Goal: Task Accomplishment & Management: Use online tool/utility

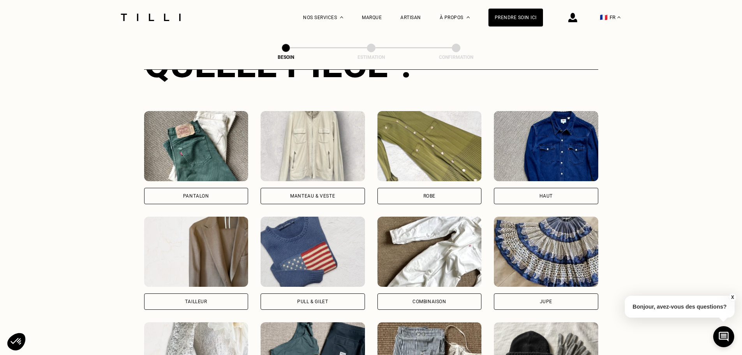
scroll to position [489, 0]
click at [213, 188] on div "Pantalon" at bounding box center [196, 196] width 104 height 16
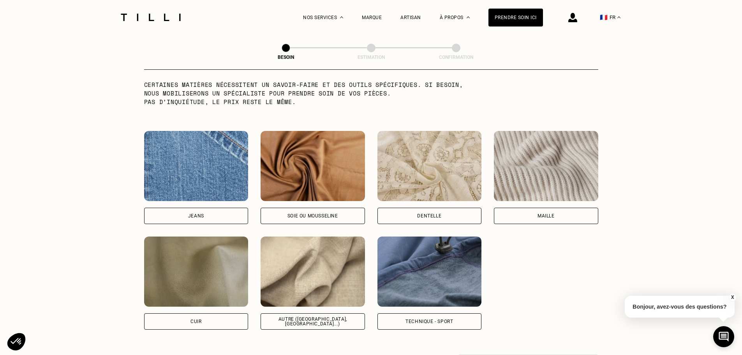
scroll to position [795, 0]
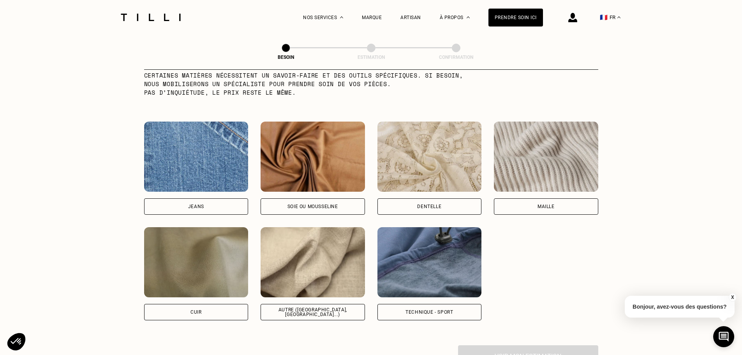
click at [211, 190] on div "Jeans" at bounding box center [196, 168] width 104 height 93
select select "FR"
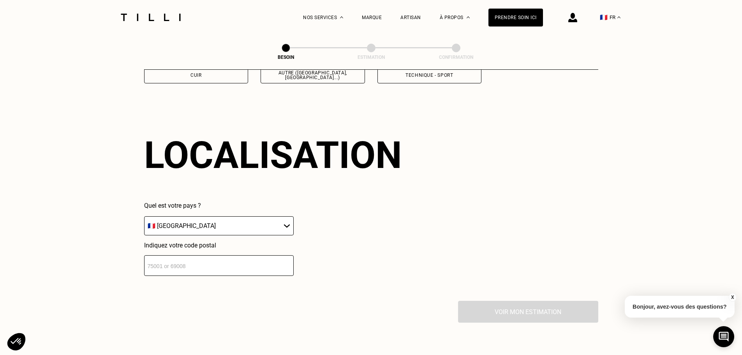
scroll to position [1048, 0]
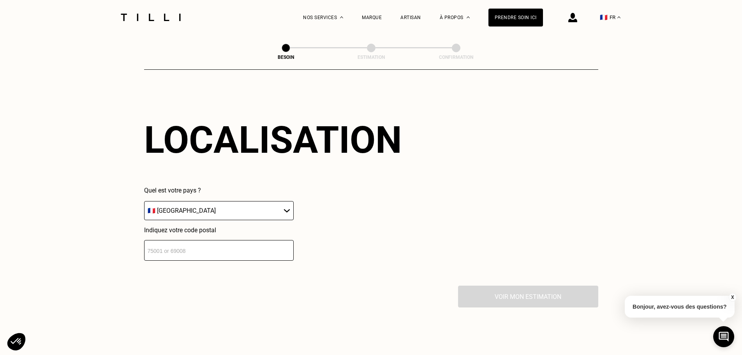
drag, startPoint x: 224, startPoint y: 238, endPoint x: 224, endPoint y: 243, distance: 5.1
click at [213, 240] on input "number" at bounding box center [219, 250] width 150 height 21
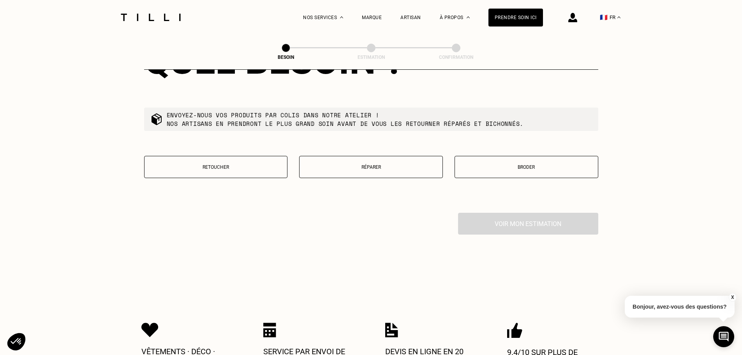
scroll to position [1280, 0]
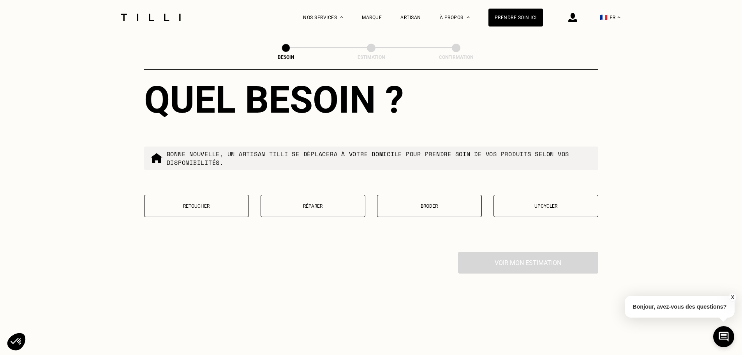
type input "59350"
click at [329, 208] on button "Réparer" at bounding box center [313, 206] width 105 height 22
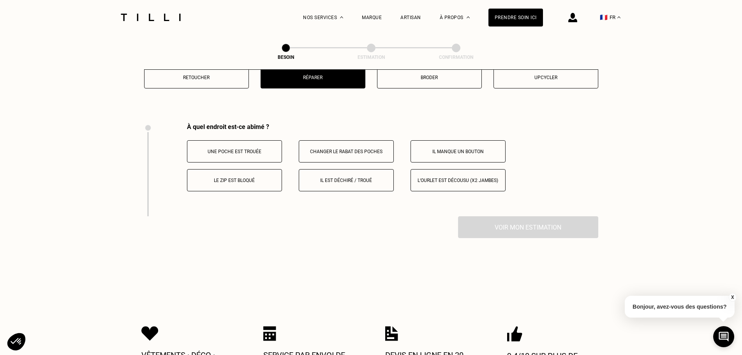
scroll to position [1441, 0]
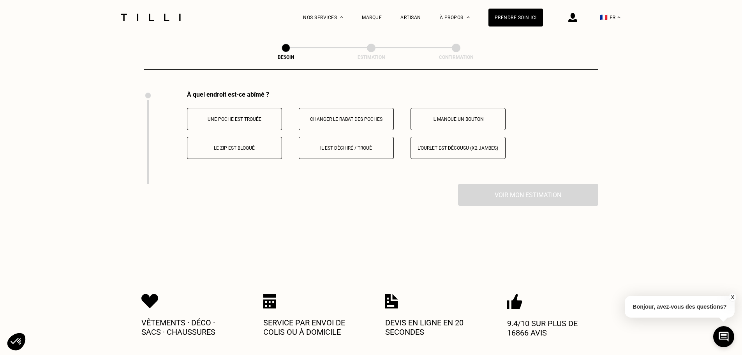
click at [248, 149] on button "Le zip est bloqué" at bounding box center [234, 148] width 95 height 22
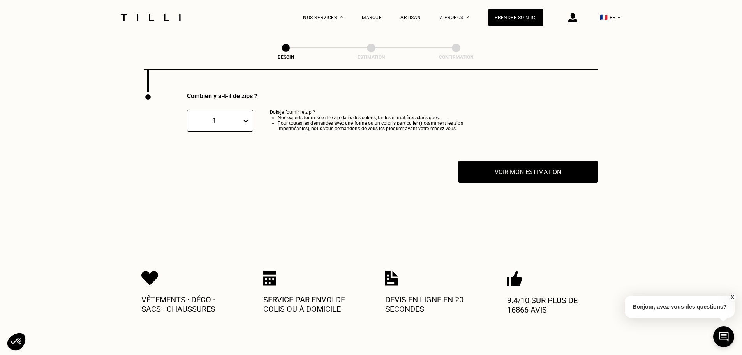
scroll to position [1534, 0]
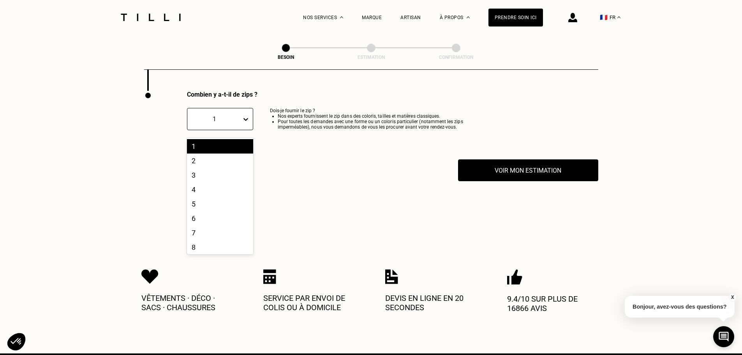
click at [250, 125] on div at bounding box center [247, 118] width 11 height 21
click at [311, 159] on div "Voir mon estimation" at bounding box center [371, 170] width 454 height 22
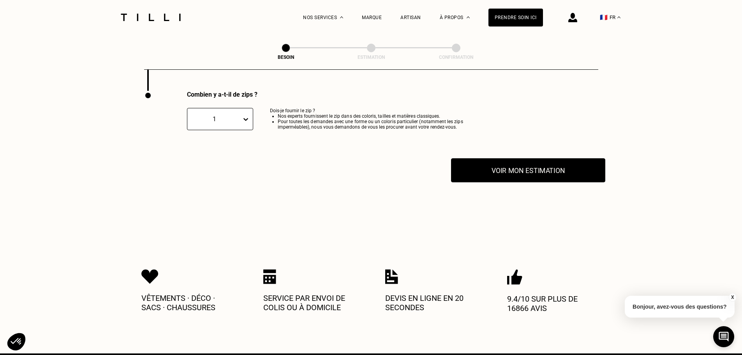
click at [494, 173] on button "Voir mon estimation" at bounding box center [528, 170] width 154 height 24
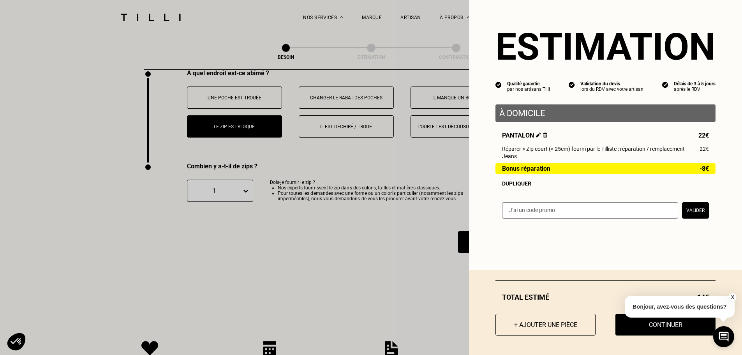
scroll to position [1456, 0]
